Goal: Information Seeking & Learning: Learn about a topic

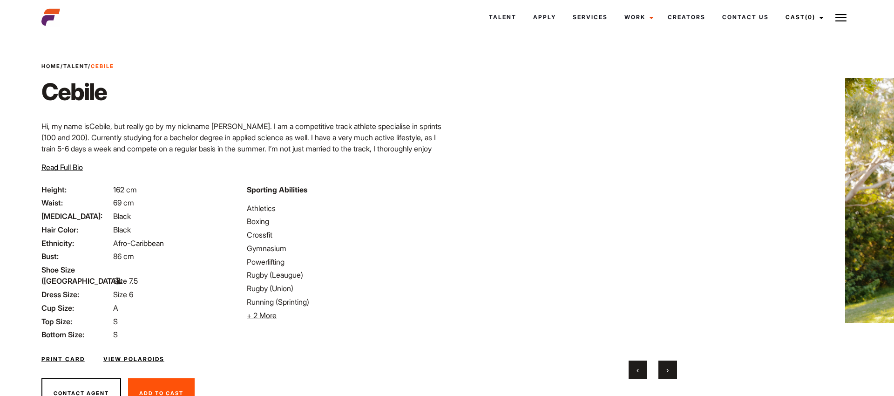
scroll to position [6, 0]
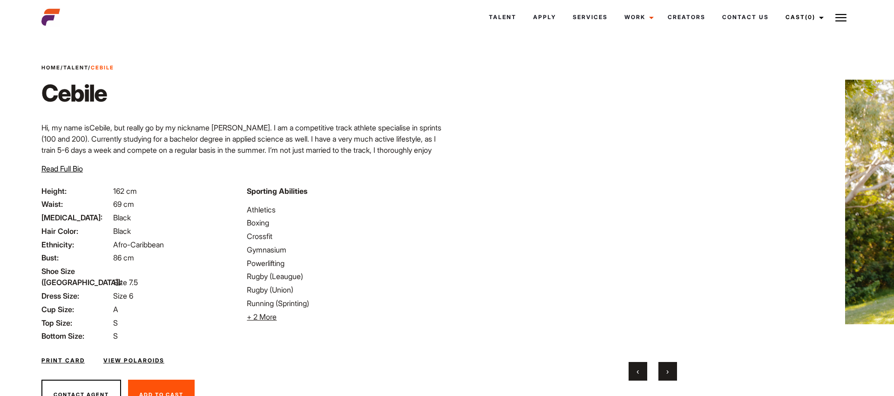
click at [668, 372] on button "›" at bounding box center [667, 371] width 19 height 19
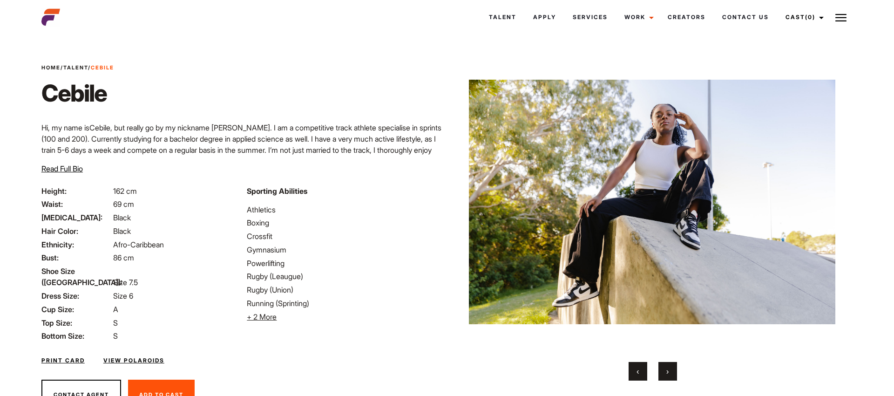
click at [668, 372] on button "›" at bounding box center [667, 371] width 19 height 19
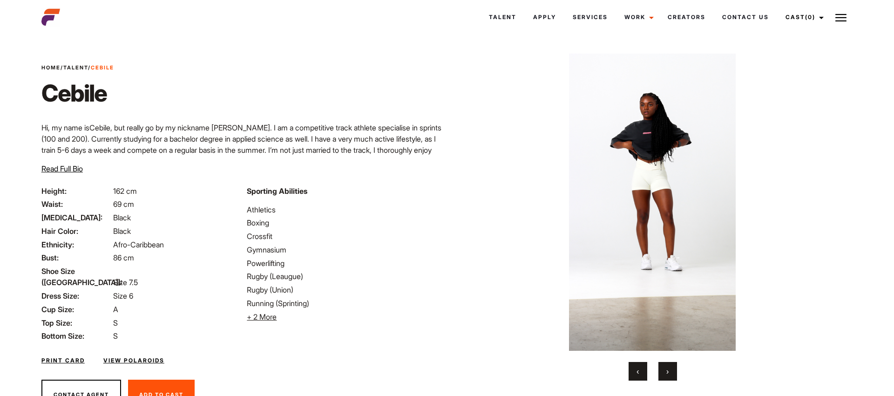
click at [668, 372] on button "›" at bounding box center [667, 371] width 19 height 19
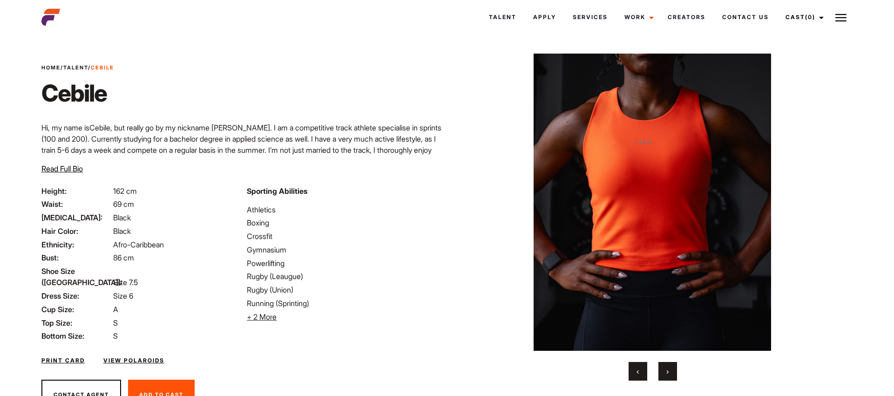
click at [668, 372] on button "›" at bounding box center [667, 371] width 19 height 19
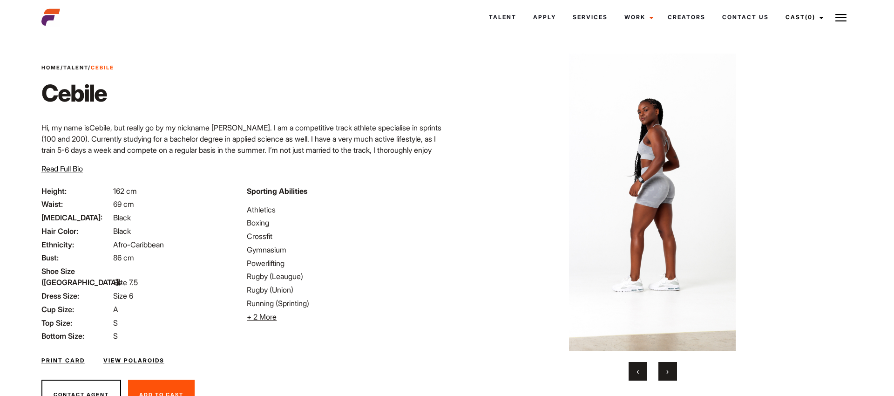
click at [668, 372] on button "›" at bounding box center [667, 371] width 19 height 19
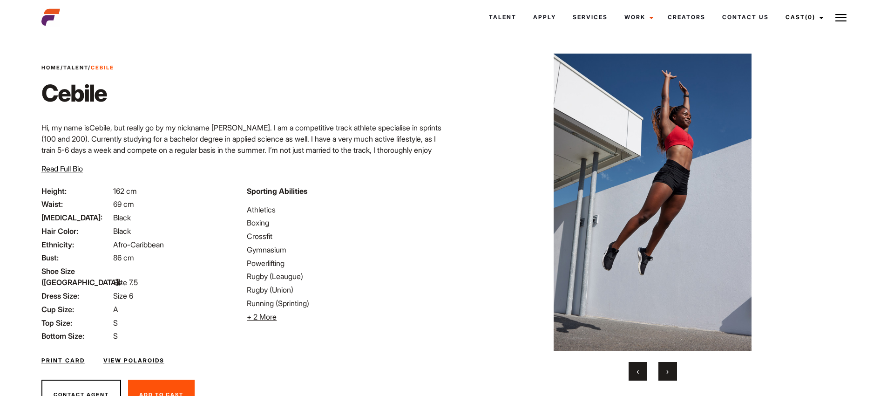
click at [668, 372] on button "›" at bounding box center [667, 371] width 19 height 19
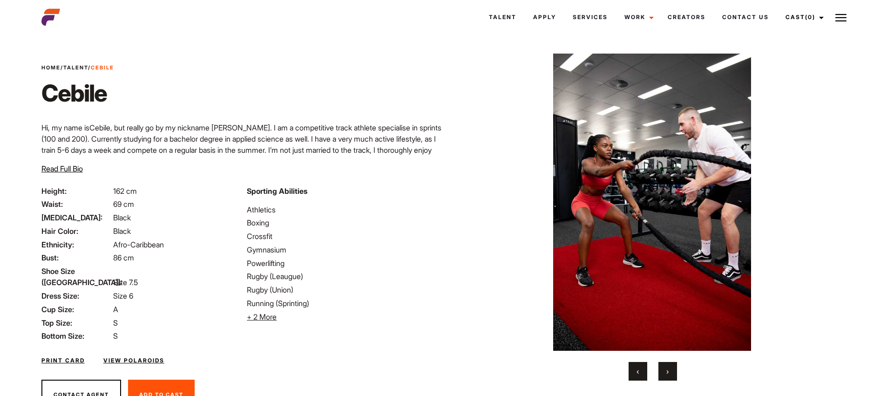
click at [668, 372] on button "›" at bounding box center [667, 371] width 19 height 19
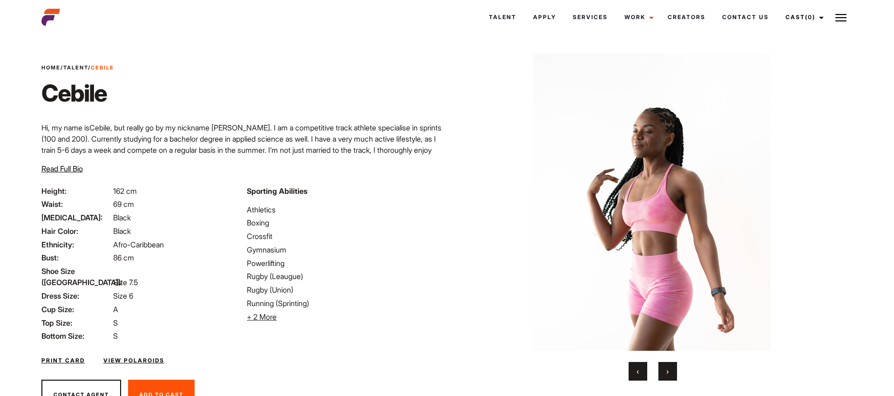
click at [668, 372] on button "›" at bounding box center [667, 371] width 19 height 19
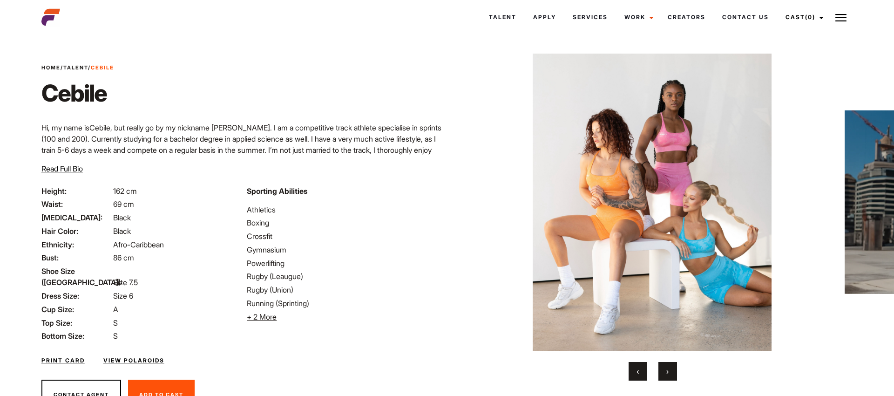
click at [668, 373] on button "›" at bounding box center [667, 371] width 19 height 19
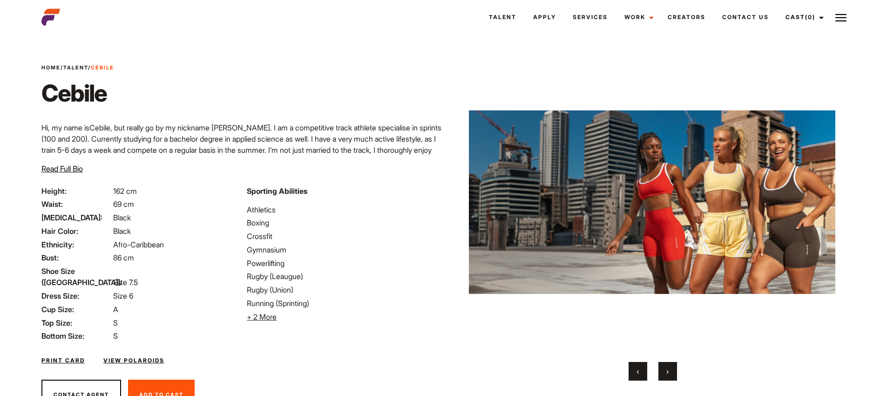
click at [668, 373] on button "›" at bounding box center [667, 371] width 19 height 19
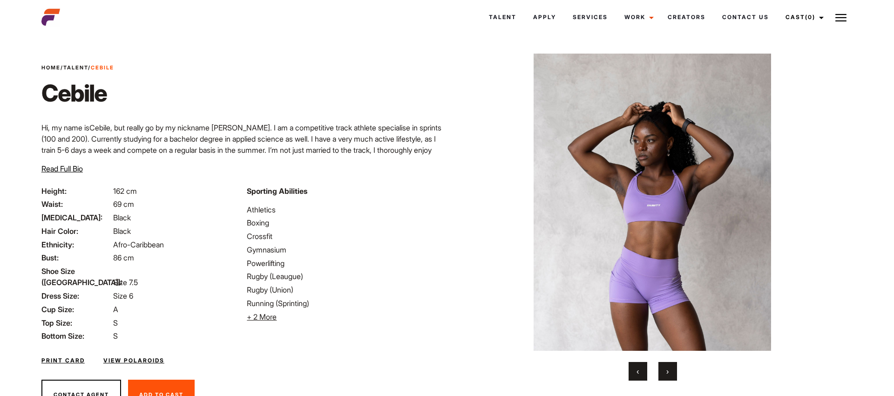
click at [668, 373] on button "›" at bounding box center [667, 371] width 19 height 19
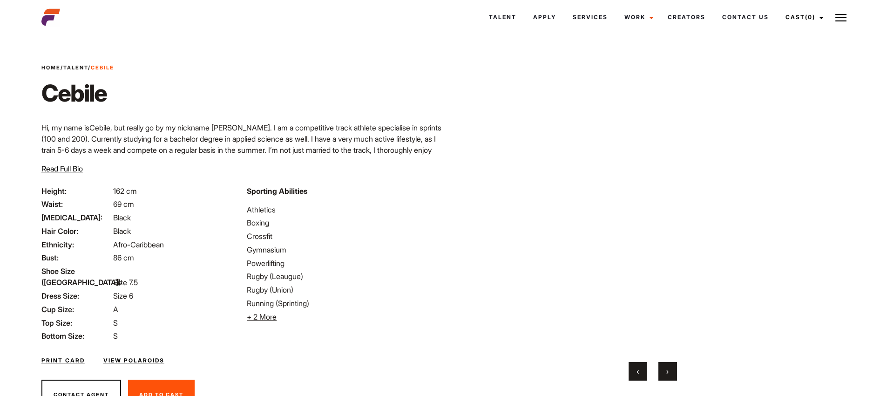
click at [668, 373] on button "›" at bounding box center [667, 371] width 19 height 19
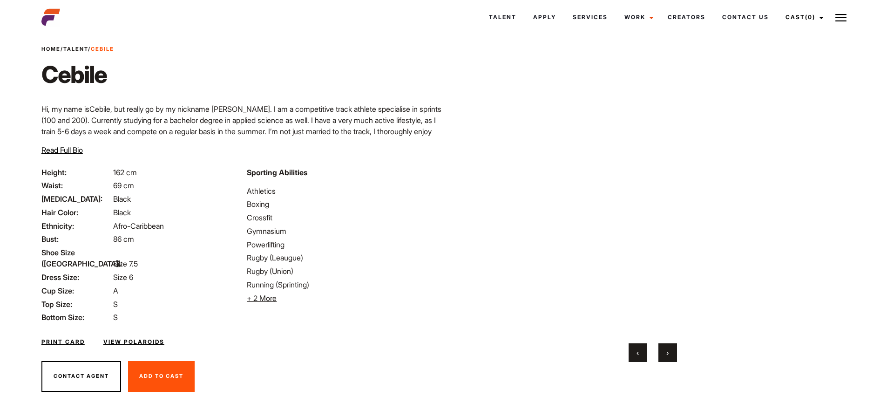
scroll to position [0, 0]
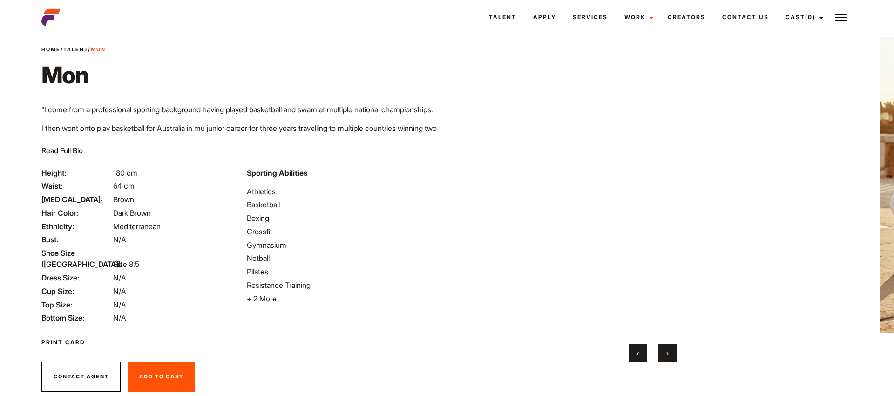
scroll to position [20, 0]
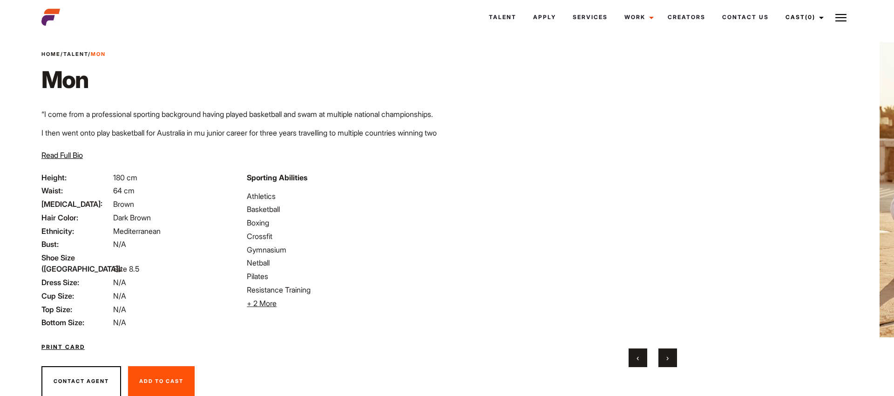
click at [669, 360] on button "›" at bounding box center [667, 357] width 19 height 19
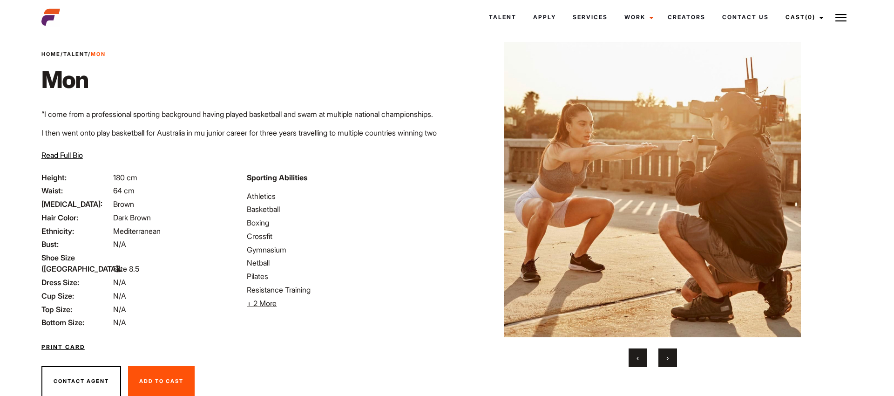
click at [669, 360] on button "›" at bounding box center [667, 357] width 19 height 19
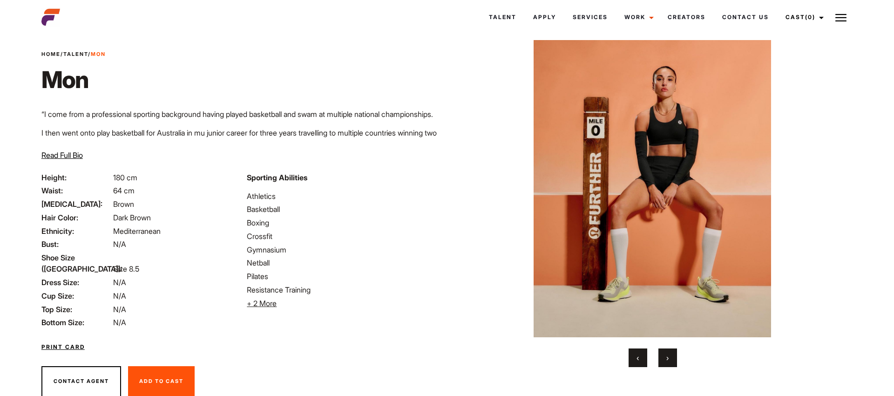
click at [669, 360] on button "›" at bounding box center [667, 357] width 19 height 19
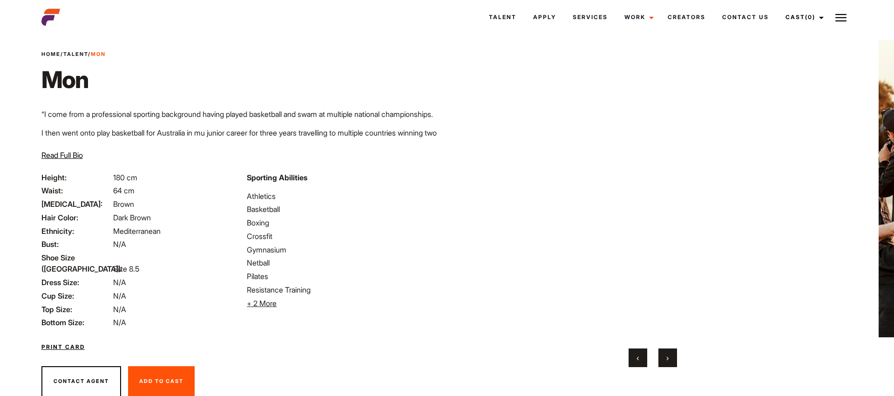
click at [669, 360] on button "›" at bounding box center [667, 357] width 19 height 19
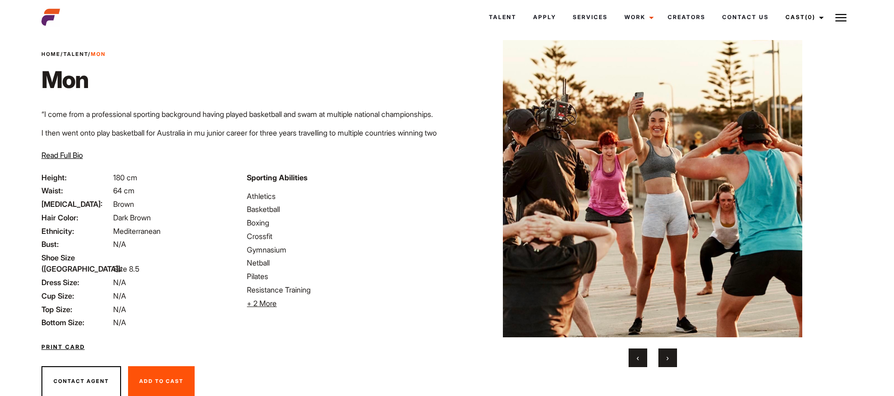
click at [669, 360] on button "›" at bounding box center [667, 357] width 19 height 19
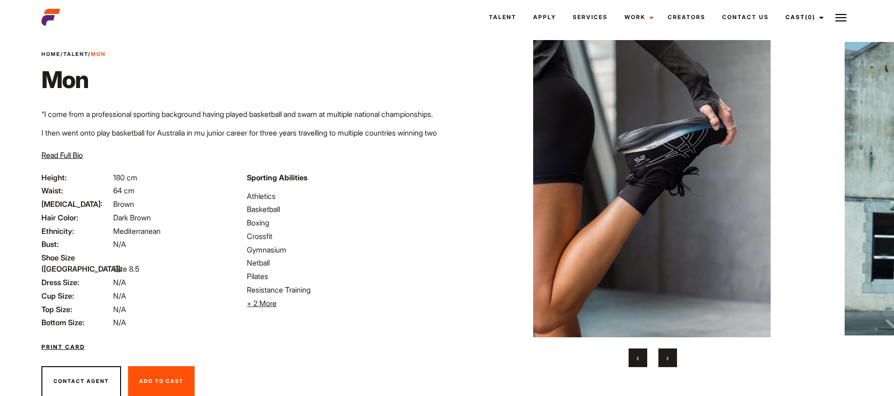
click at [669, 360] on button "›" at bounding box center [667, 357] width 19 height 19
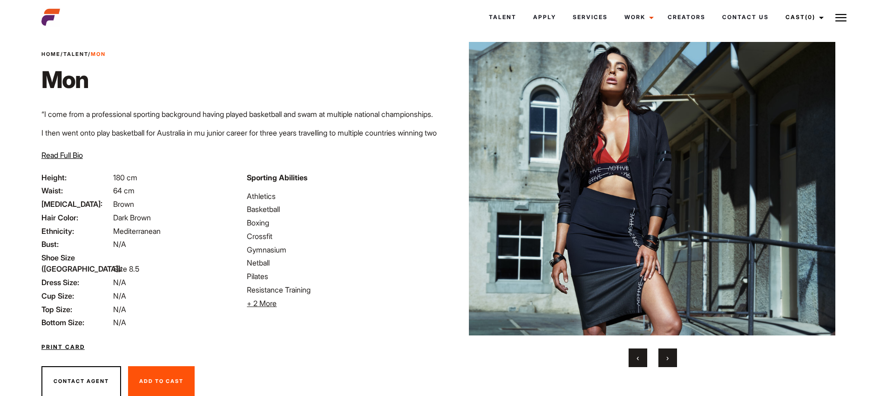
click at [669, 360] on button "›" at bounding box center [667, 357] width 19 height 19
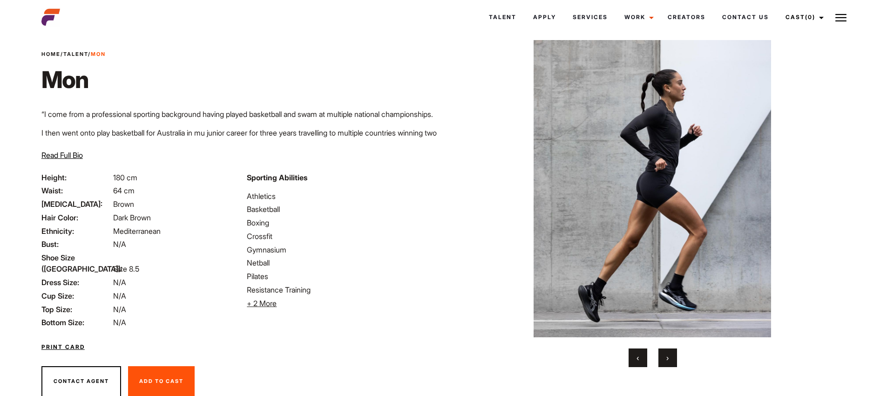
click at [669, 360] on button "›" at bounding box center [667, 357] width 19 height 19
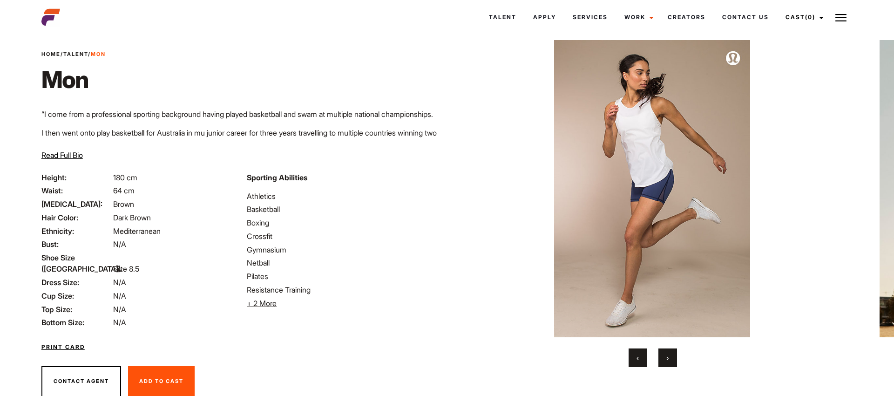
click at [669, 360] on button "›" at bounding box center [667, 357] width 19 height 19
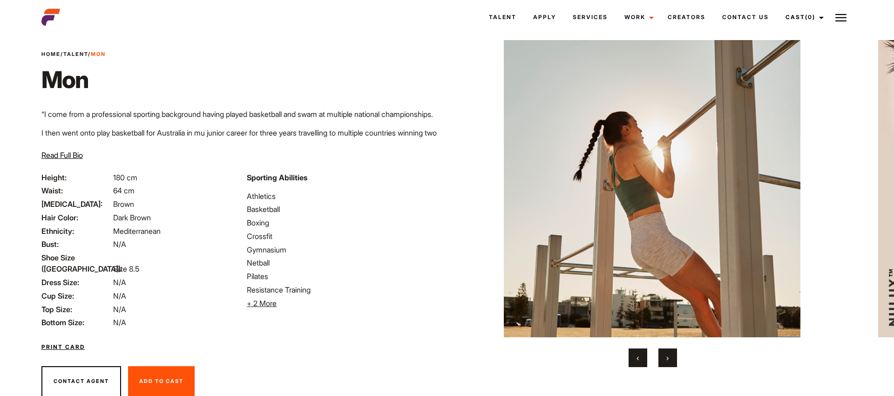
click at [669, 360] on button "›" at bounding box center [667, 357] width 19 height 19
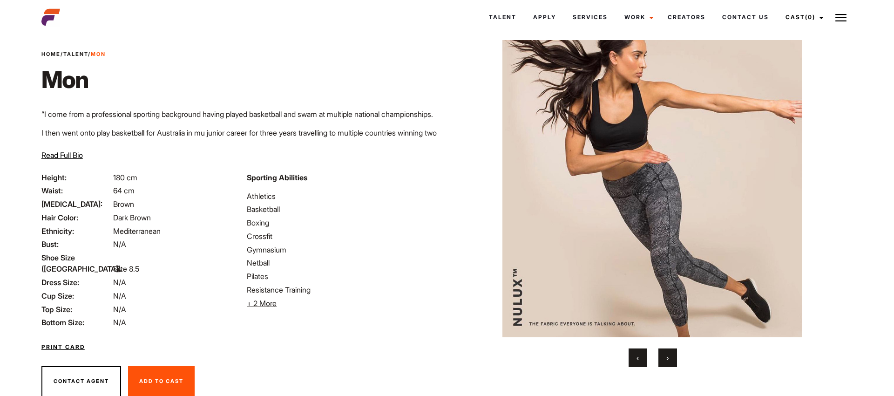
click at [669, 360] on button "›" at bounding box center [667, 357] width 19 height 19
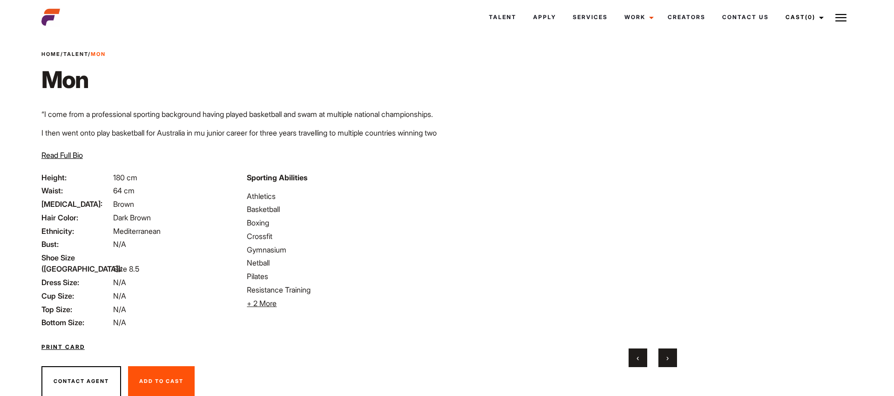
click at [669, 360] on button "›" at bounding box center [667, 357] width 19 height 19
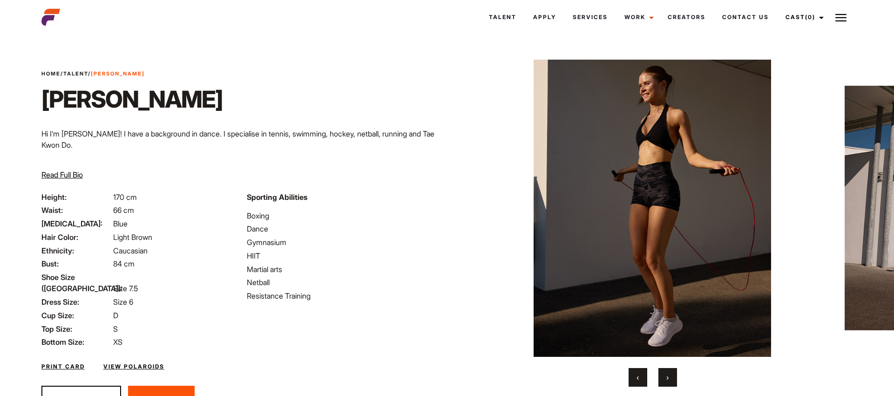
scroll to position [39, 0]
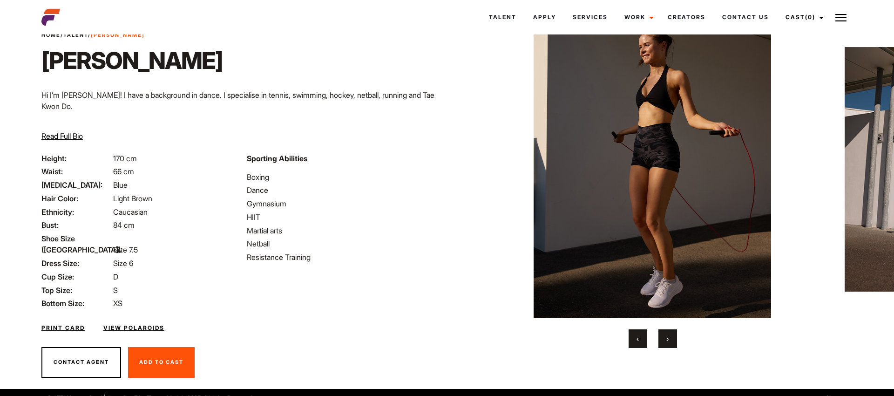
click at [666, 335] on span "›" at bounding box center [667, 338] width 2 height 9
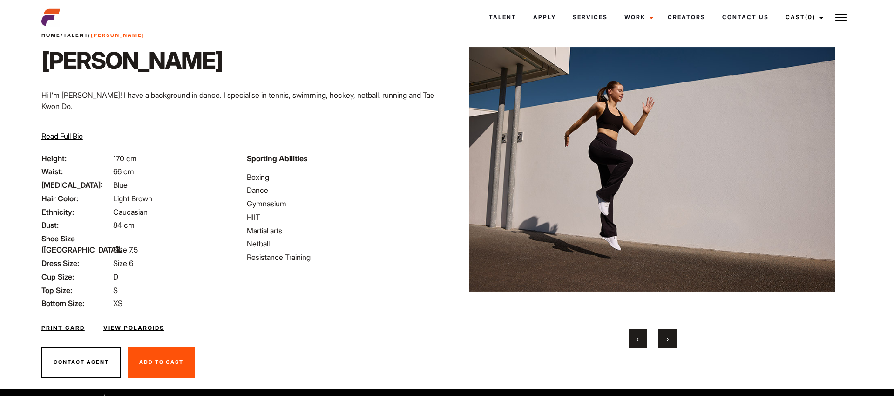
click at [666, 335] on span "›" at bounding box center [667, 338] width 2 height 9
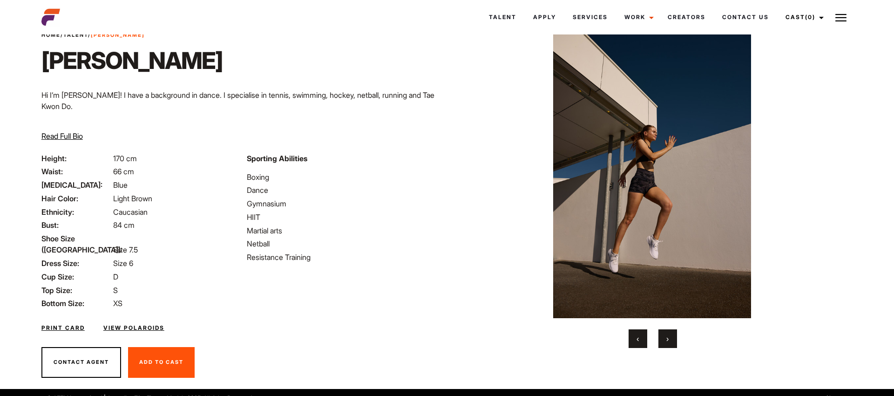
click at [666, 335] on span "›" at bounding box center [667, 338] width 2 height 9
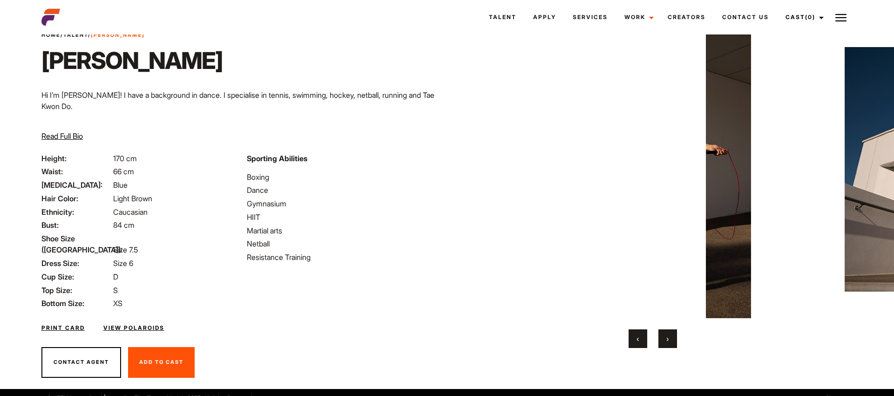
click at [666, 335] on span "›" at bounding box center [667, 338] width 2 height 9
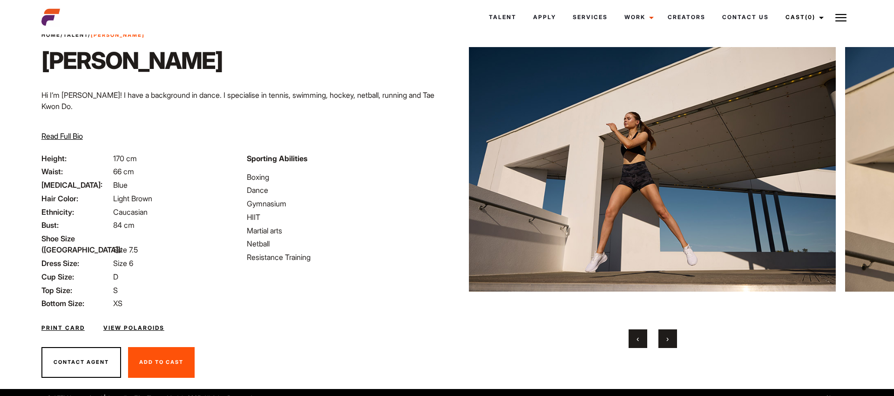
click at [666, 335] on span "›" at bounding box center [667, 338] width 2 height 9
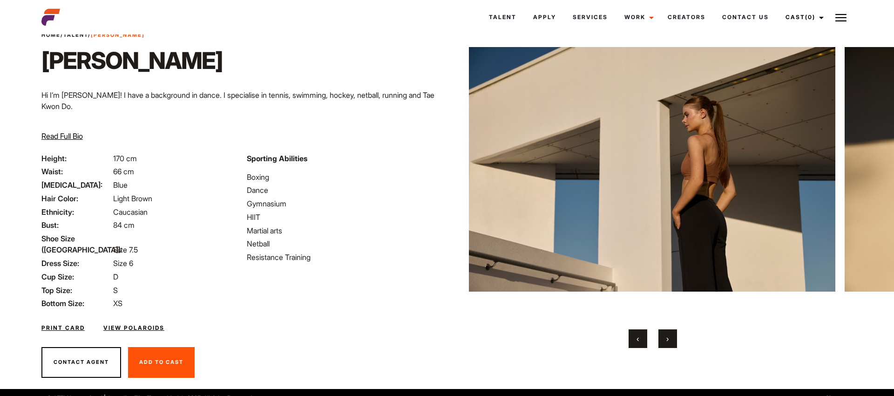
click at [666, 335] on span "›" at bounding box center [667, 338] width 2 height 9
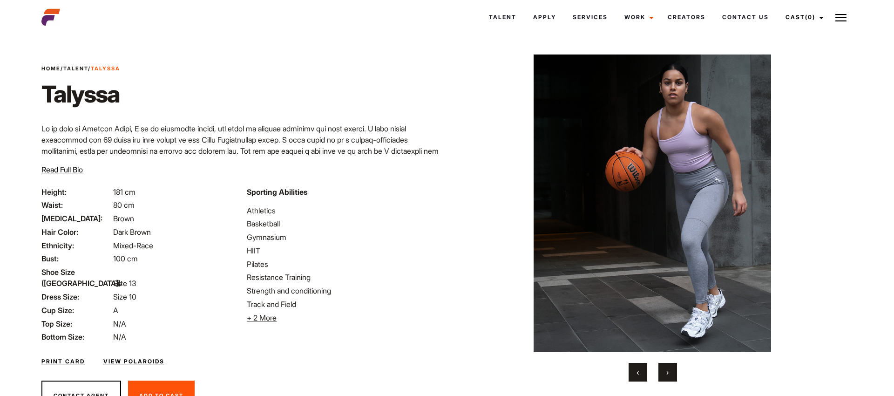
scroll to position [6, 0]
click at [665, 375] on button "›" at bounding box center [667, 371] width 19 height 19
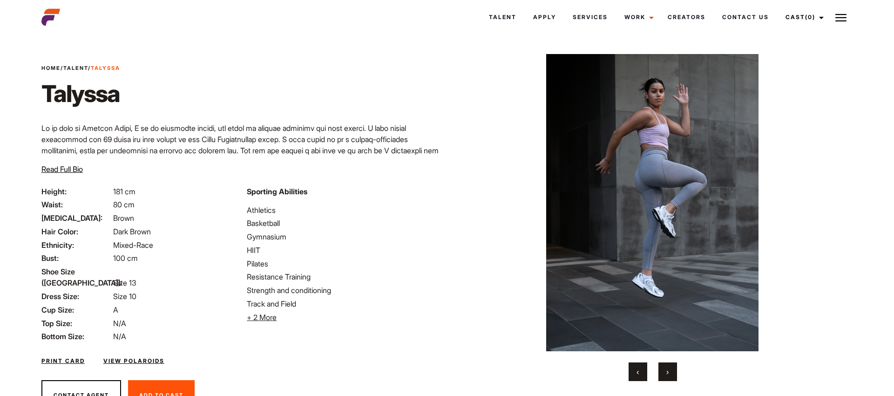
click at [665, 375] on button "›" at bounding box center [667, 371] width 19 height 19
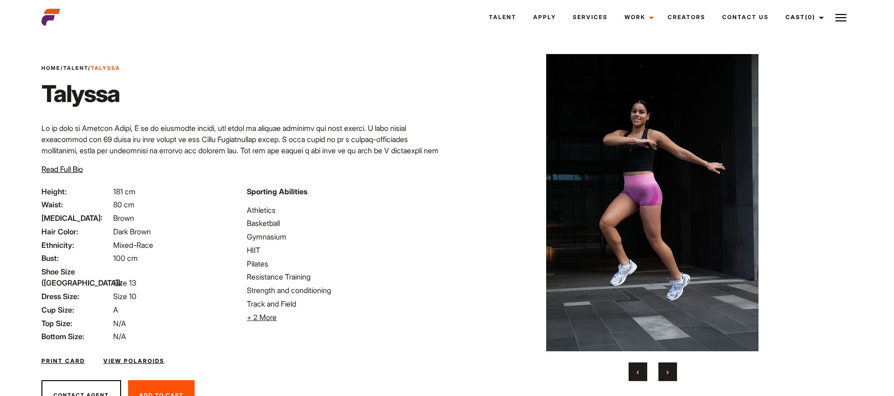
click at [665, 375] on button "›" at bounding box center [667, 371] width 19 height 19
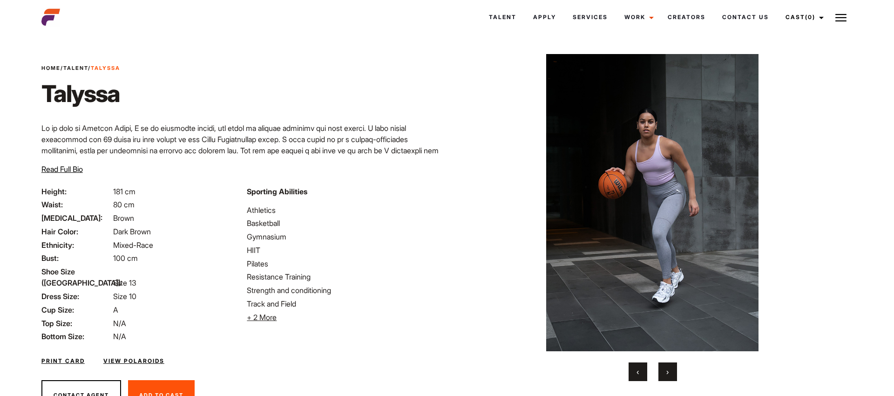
click at [665, 375] on button "›" at bounding box center [667, 371] width 19 height 19
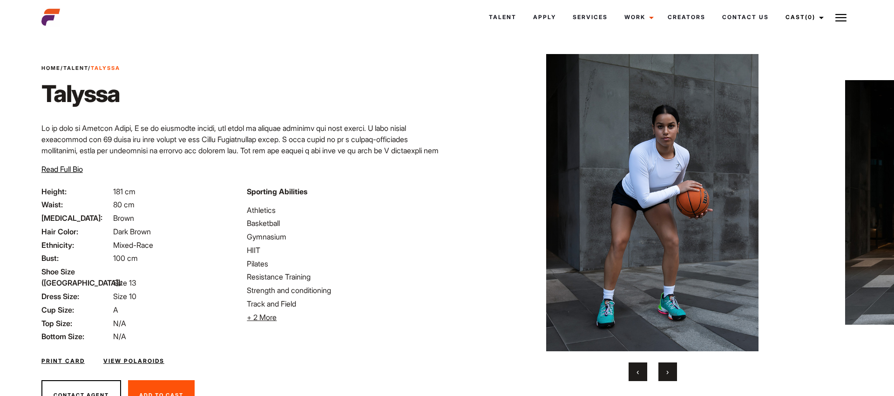
click at [665, 375] on button "›" at bounding box center [667, 371] width 19 height 19
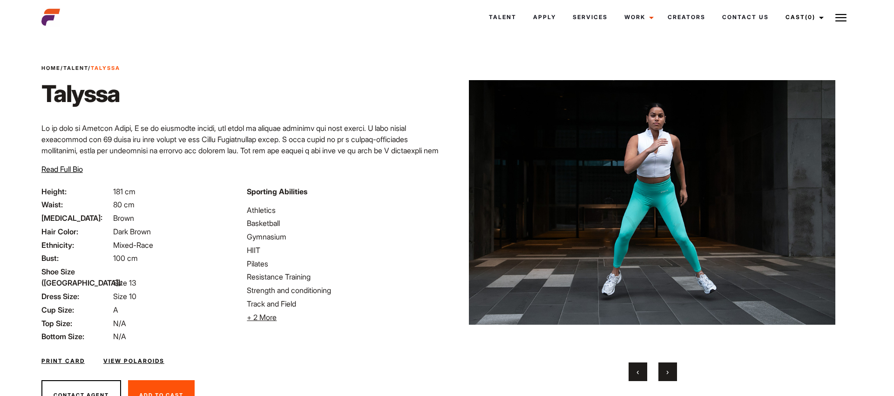
click at [665, 375] on button "›" at bounding box center [667, 371] width 19 height 19
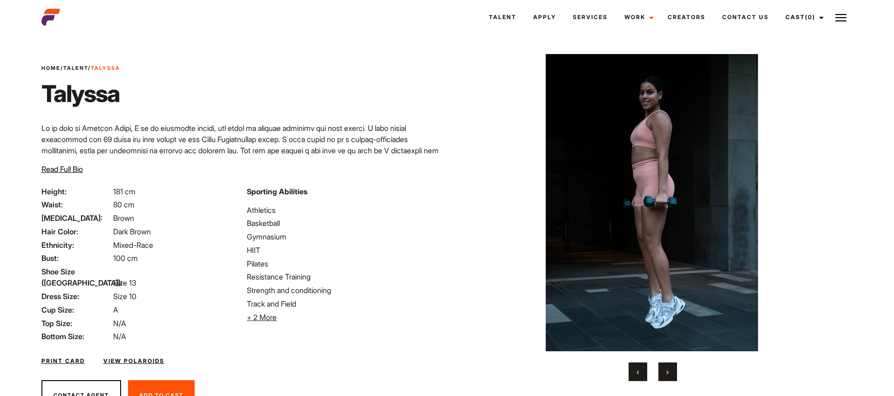
click at [665, 375] on button "›" at bounding box center [667, 371] width 19 height 19
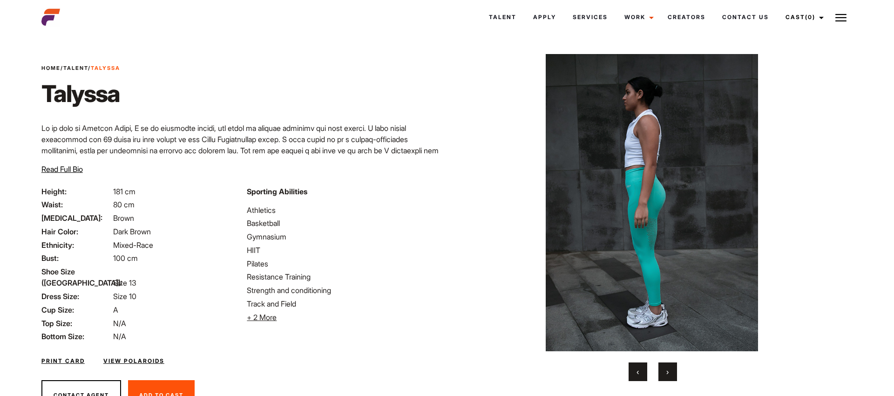
click at [665, 375] on button "›" at bounding box center [667, 371] width 19 height 19
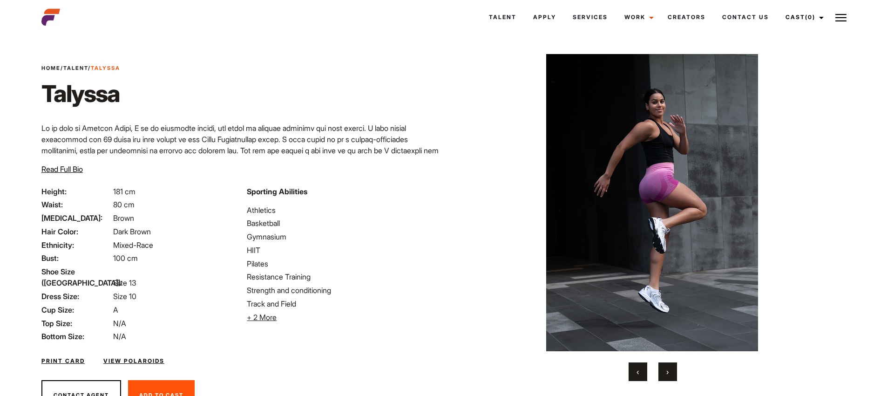
click at [665, 375] on button "›" at bounding box center [667, 371] width 19 height 19
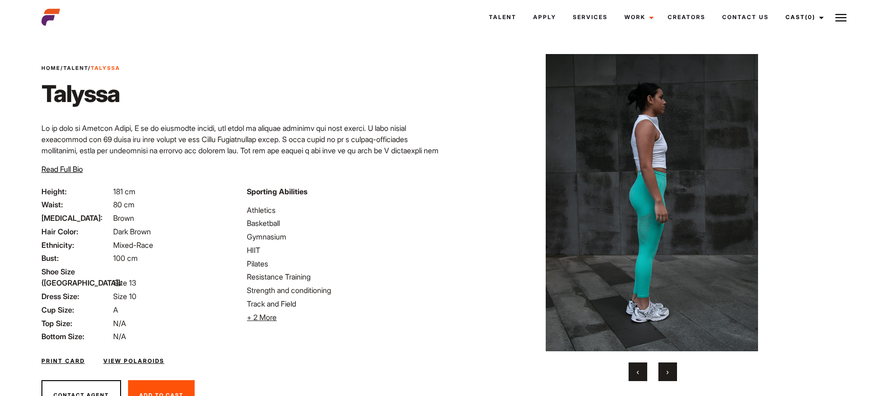
click at [665, 375] on button "›" at bounding box center [667, 371] width 19 height 19
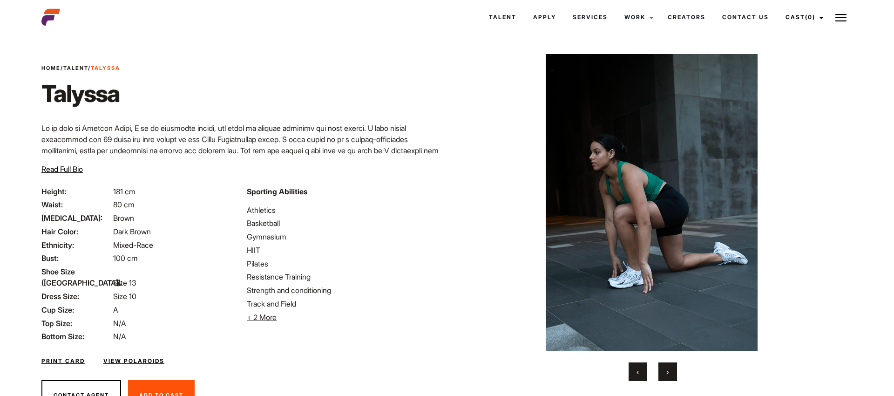
click at [665, 375] on button "›" at bounding box center [667, 371] width 19 height 19
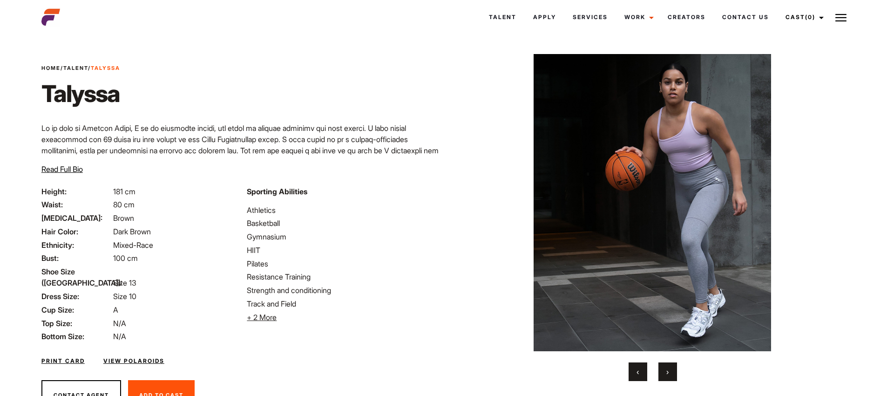
click at [665, 375] on button "›" at bounding box center [667, 371] width 19 height 19
